Goal: Information Seeking & Learning: Check status

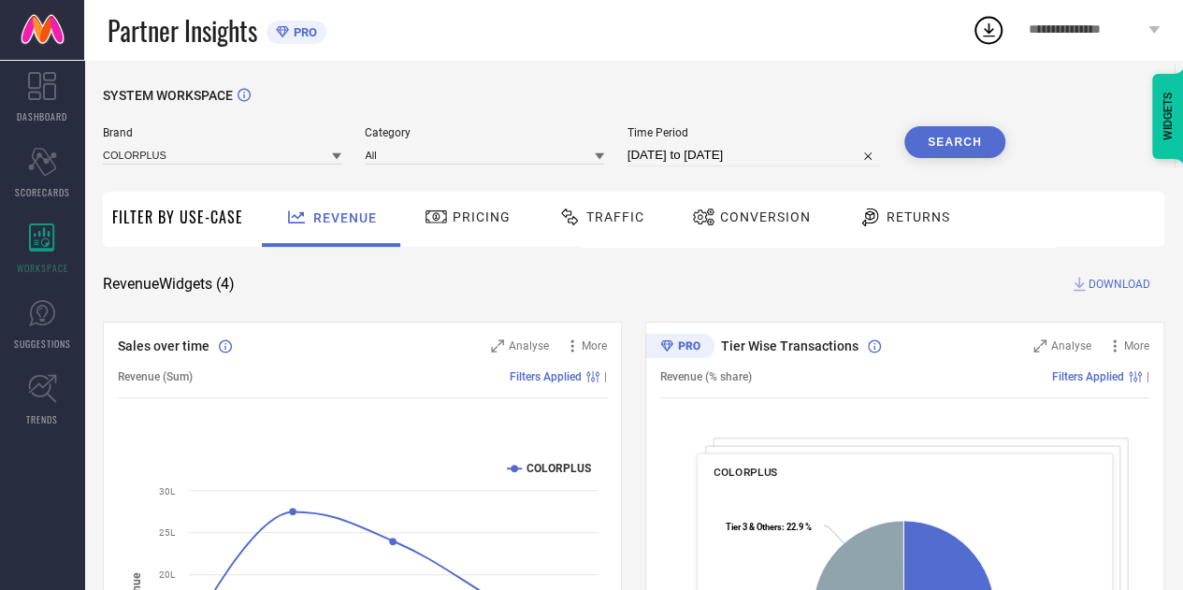
click at [595, 213] on span "Traffic" at bounding box center [616, 217] width 58 height 15
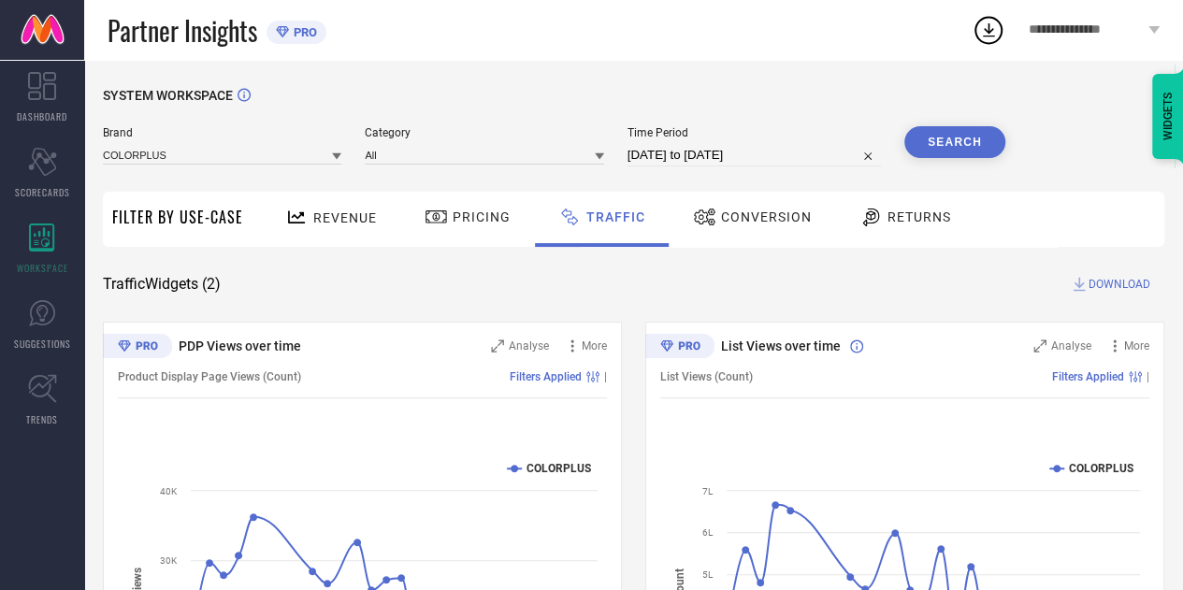
click at [943, 304] on div "SYSTEM WORKSPACE Brand COLORPLUS Category All Time Period 30-07-2025 to 29-08-2…" at bounding box center [634, 439] width 1062 height 702
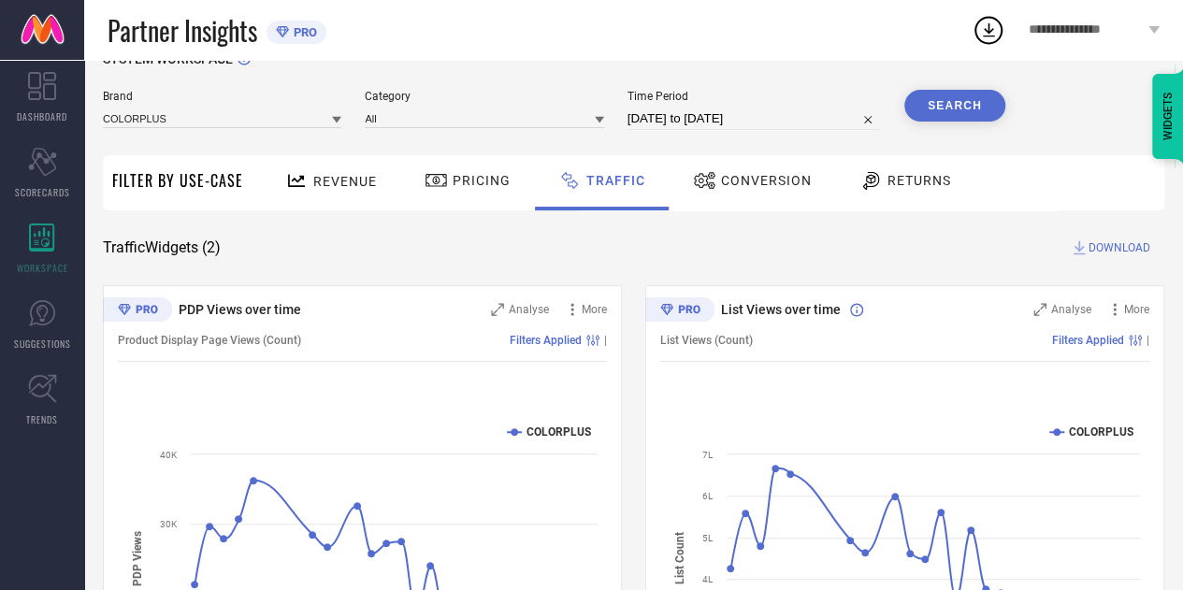
scroll to position [28, 0]
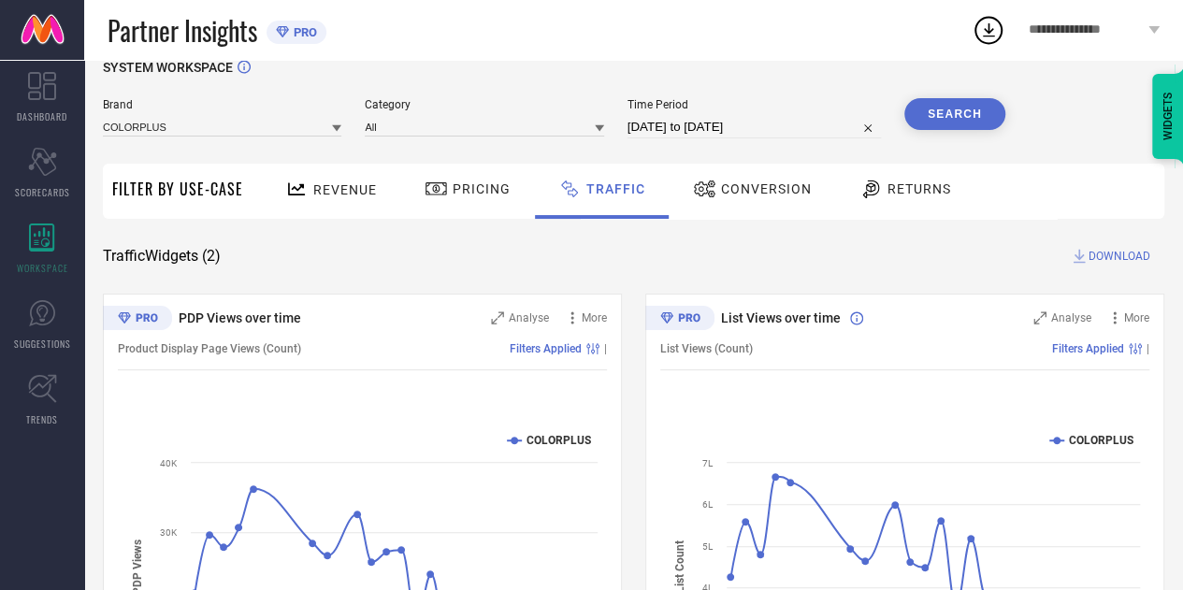
click at [848, 362] on div "List Views (Count) Filters Applied |" at bounding box center [904, 348] width 489 height 43
click at [866, 388] on div "List Views over time Analyse More List Views (Count) Filters Applied | Created …" at bounding box center [905, 528] width 519 height 468
click at [936, 292] on div "SYSTEM WORKSPACE Brand COLORPLUS Category All Time Period 30-07-2025 to 29-08-2…" at bounding box center [634, 411] width 1062 height 702
click at [1106, 29] on span "**********" at bounding box center [1086, 30] width 115 height 16
click at [783, 42] on div "Partner Insights PRO" at bounding box center [540, 30] width 864 height 60
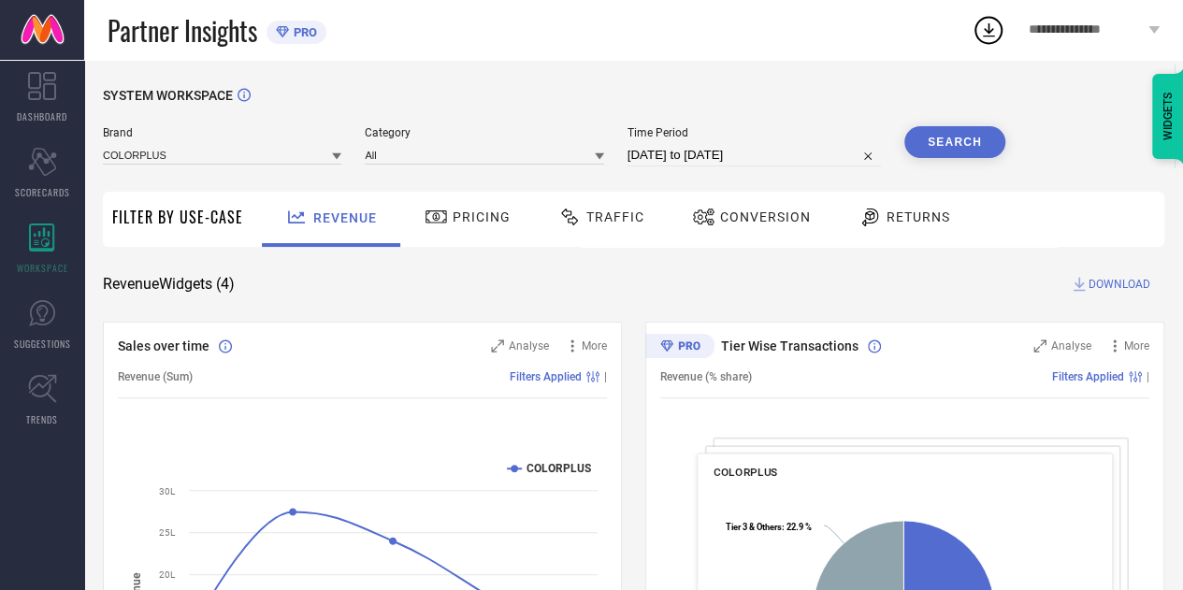
click at [1134, 39] on div "**********" at bounding box center [1095, 30] width 178 height 60
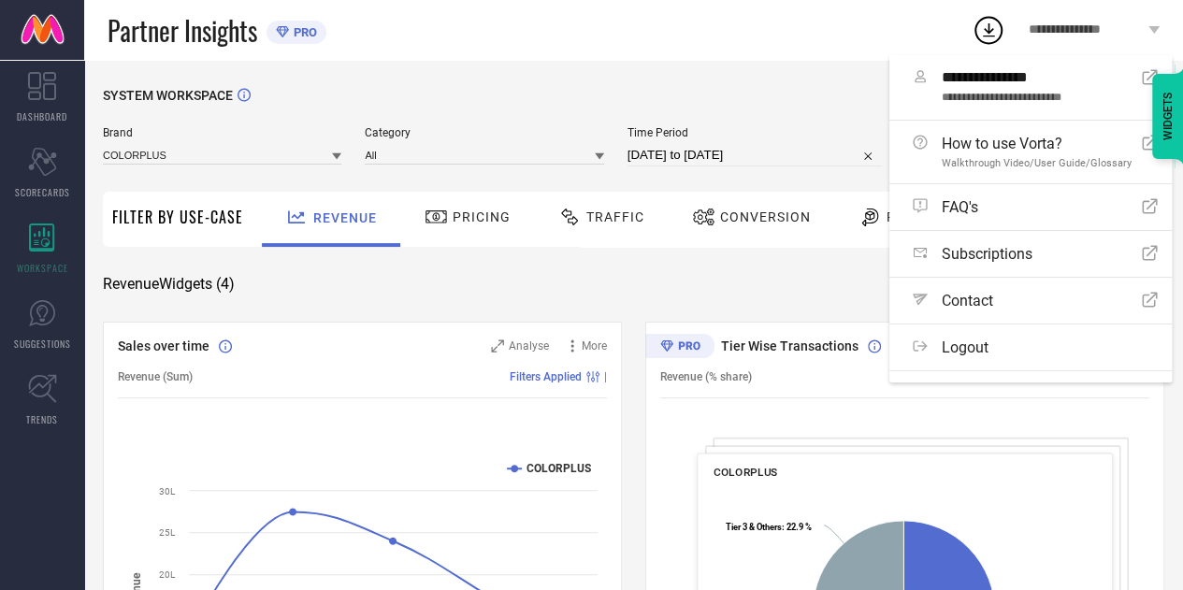
click at [1134, 39] on div "**********" at bounding box center [1095, 30] width 178 height 60
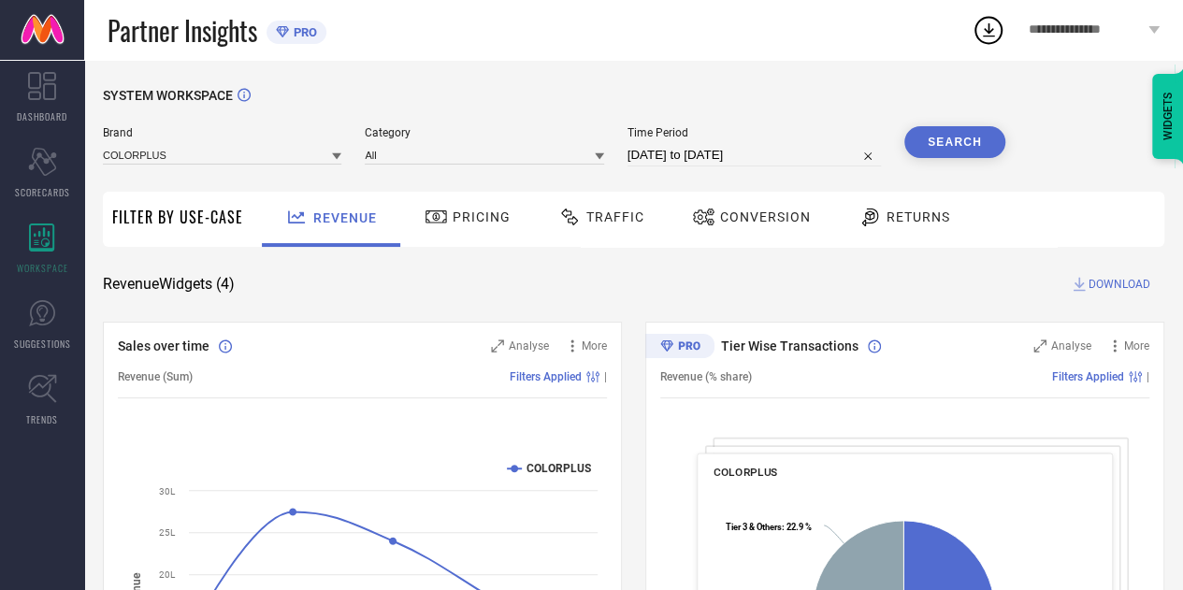
click at [720, 209] on div "Conversion" at bounding box center [752, 217] width 128 height 32
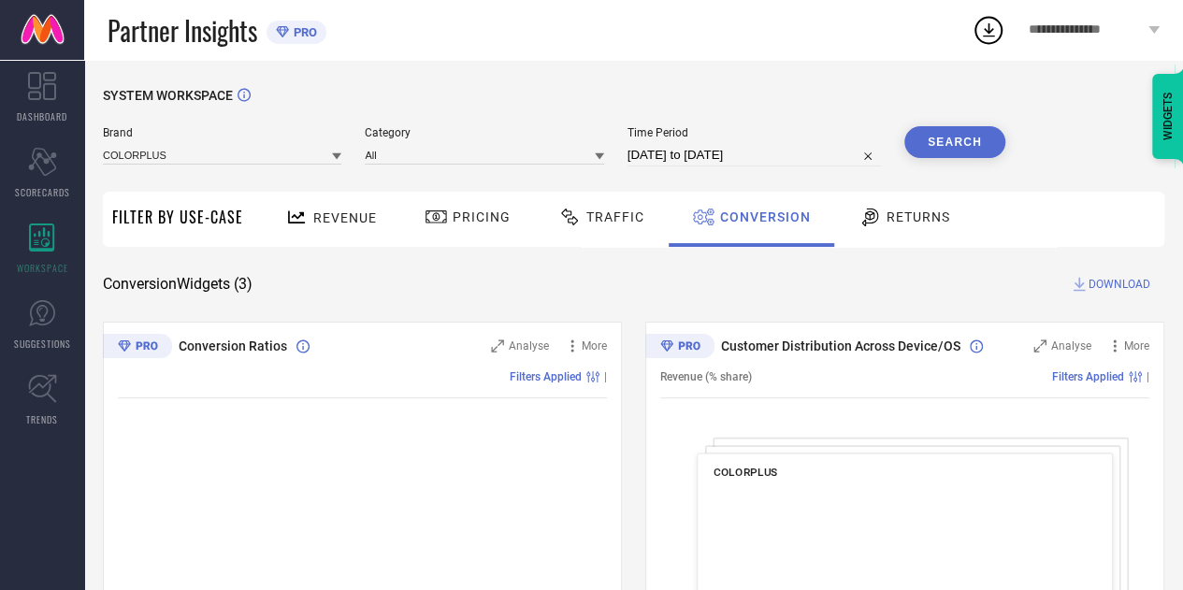
click at [362, 210] on span "Revenue" at bounding box center [345, 217] width 64 height 15
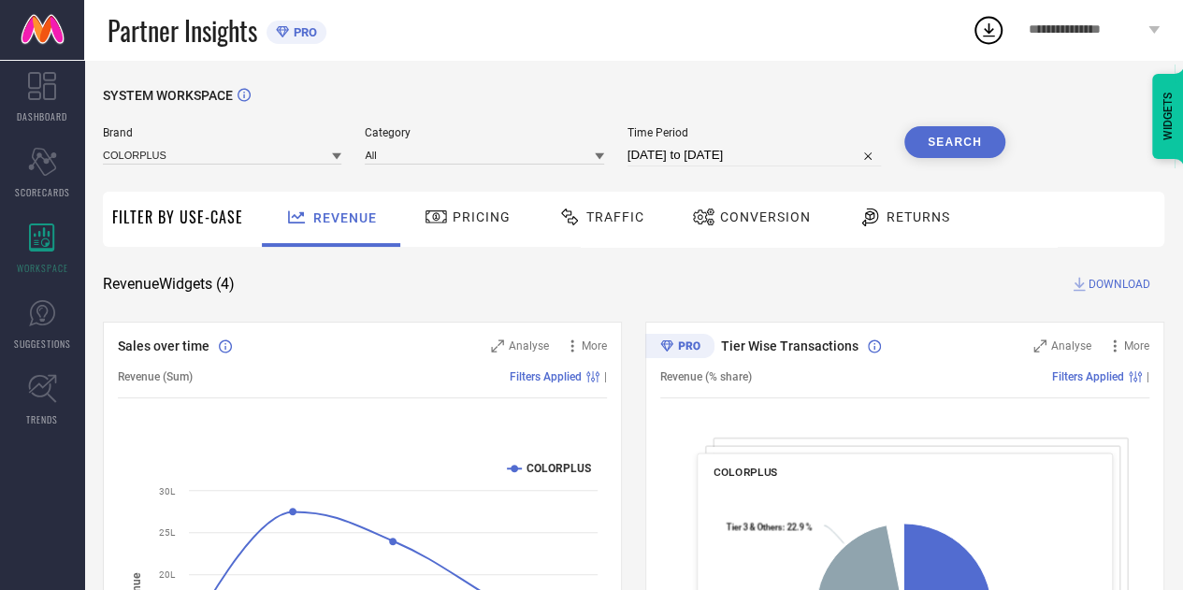
select select "6"
select select "2025"
select select "7"
select select "2025"
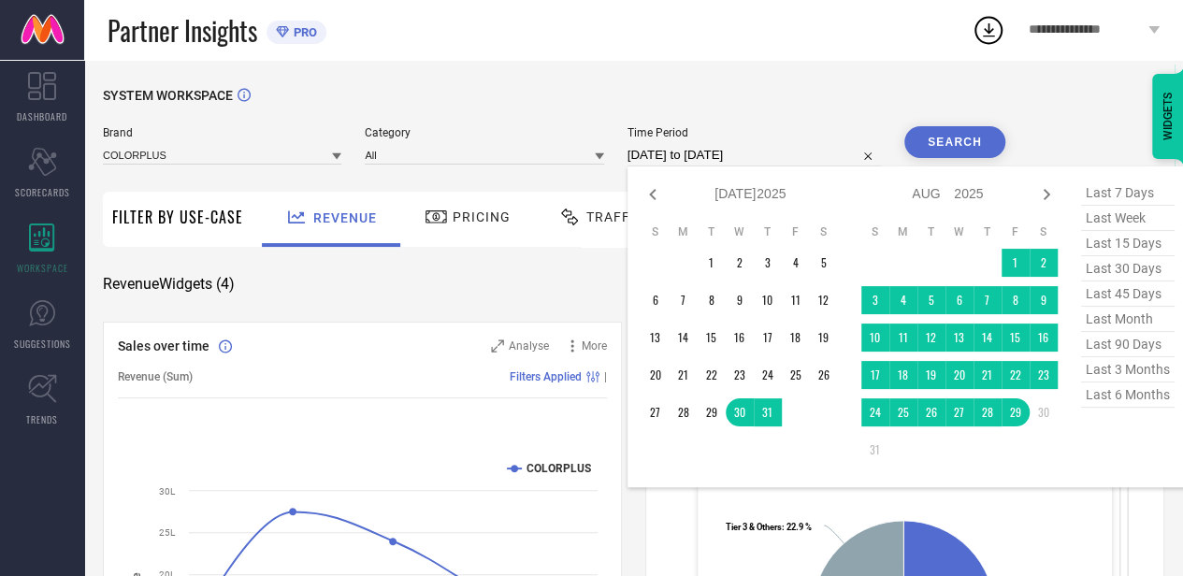
click at [791, 145] on input "30-07-2025 to 29-08-2025" at bounding box center [755, 155] width 254 height 22
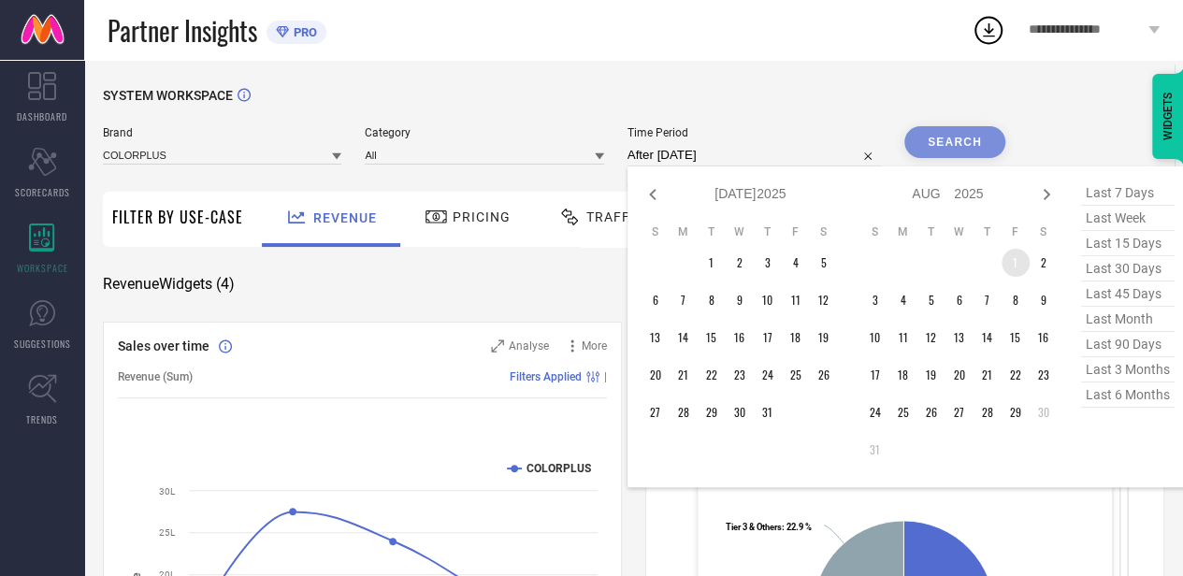
click at [1014, 256] on td "1" at bounding box center [1016, 263] width 28 height 28
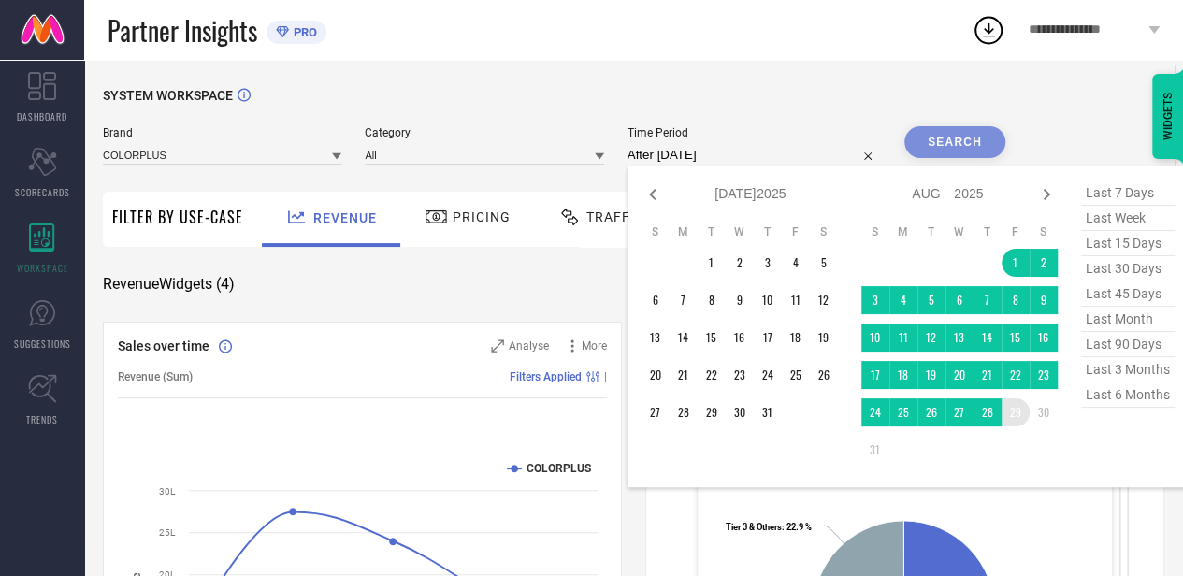
type input "01-08-2025 to 29-08-2025"
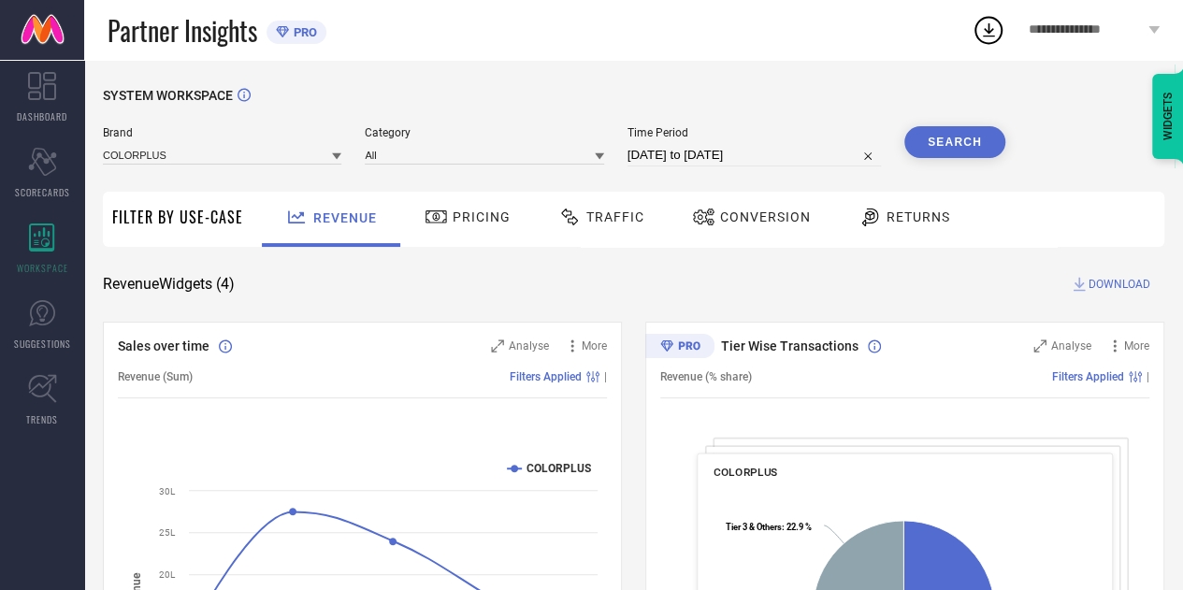
click at [987, 149] on button "Search" at bounding box center [955, 142] width 101 height 32
click at [518, 338] on div "Analyse" at bounding box center [520, 346] width 58 height 19
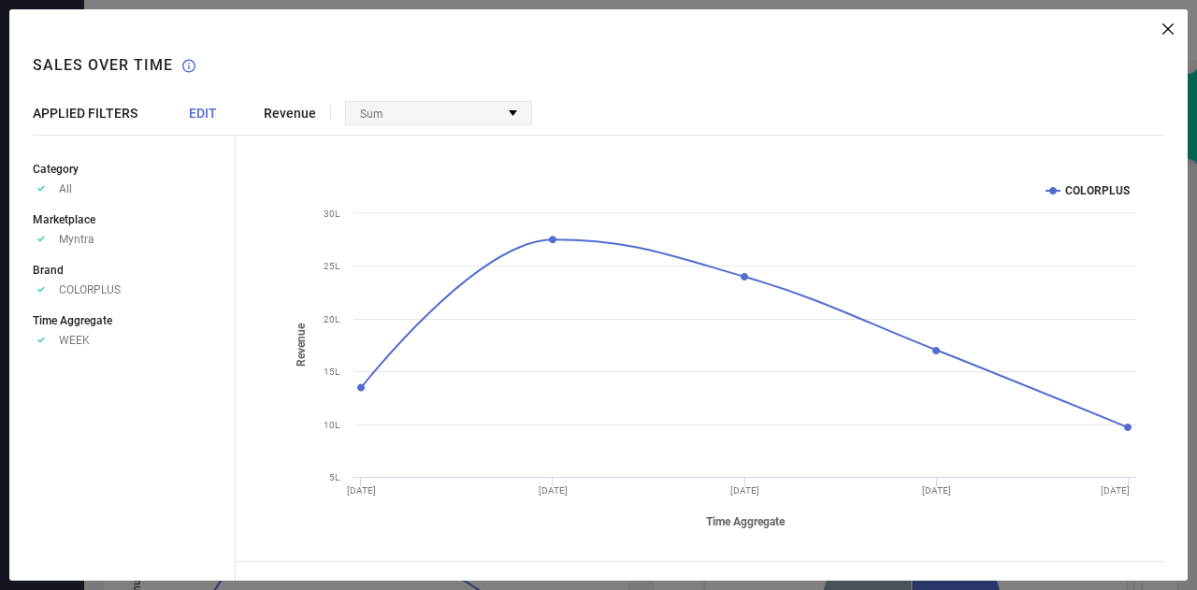
click at [433, 123] on div "Sum" at bounding box center [438, 113] width 185 height 22
click at [1160, 40] on div "Revenue Sum No options available Created with Highcharts 9.3.3 Time Aggregate R…" at bounding box center [712, 295] width 952 height 572
click at [1173, 39] on div "Revenue Sum No options available Created with Highcharts 9.3.3 Time Aggregate R…" at bounding box center [712, 295] width 952 height 572
click at [1172, 29] on icon at bounding box center [1168, 28] width 11 height 11
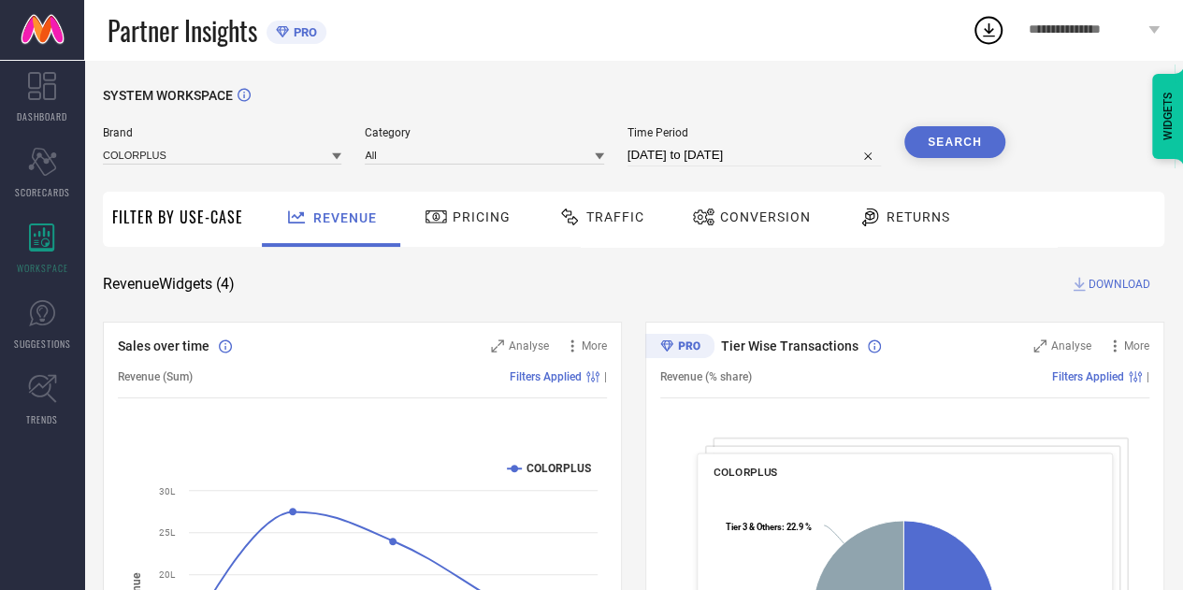
click at [707, 138] on span "Time Period" at bounding box center [755, 132] width 254 height 13
select select "7"
select select "2025"
select select "8"
select select "2025"
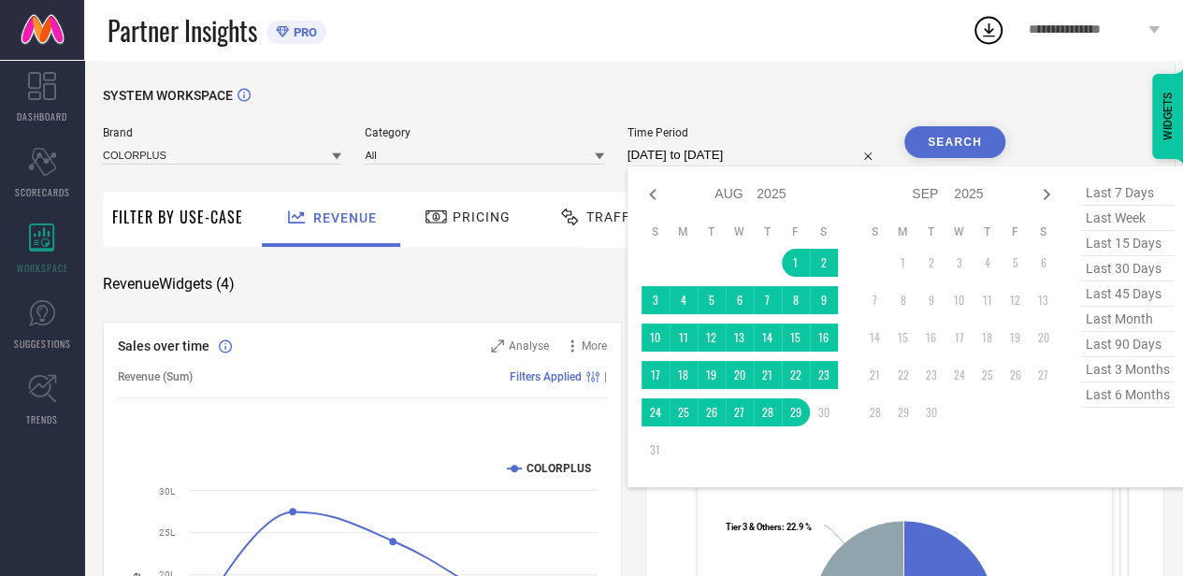
click at [710, 152] on input "01-08-2025 to 29-08-2025" at bounding box center [755, 155] width 254 height 22
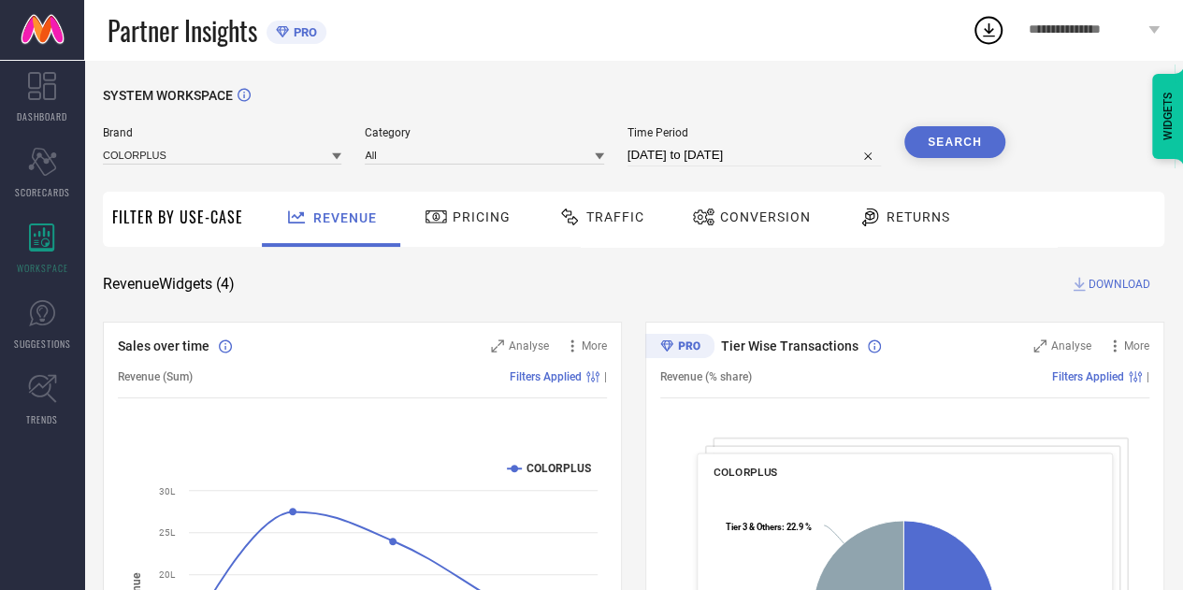
click at [463, 287] on div "Revenue Widgets ( 4 ) DOWNLOAD" at bounding box center [634, 284] width 1062 height 19
